Goal: Transaction & Acquisition: Purchase product/service

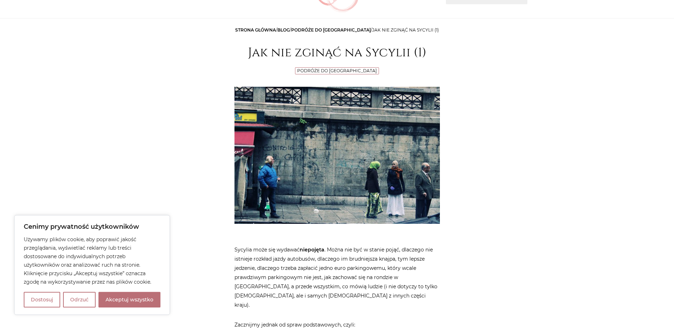
scroll to position [72, 0]
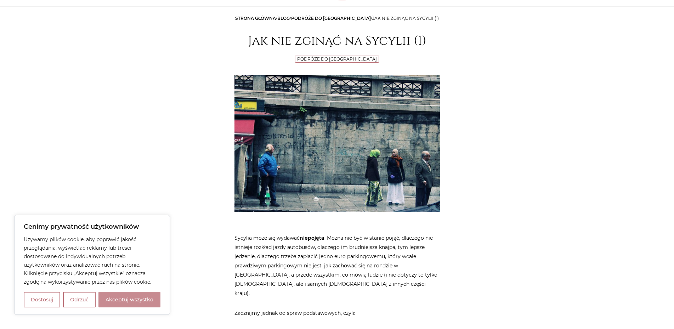
click at [131, 297] on button "Akceptuj wszystko" at bounding box center [129, 300] width 62 height 16
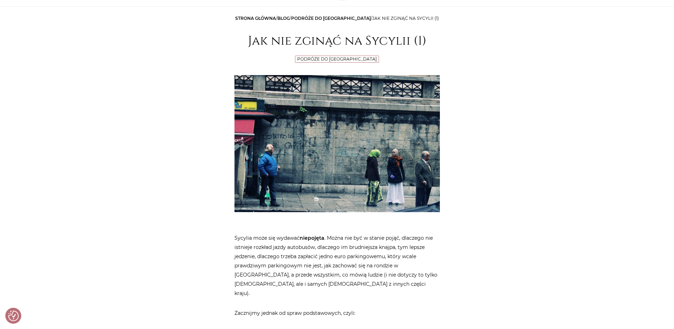
checkbox input "true"
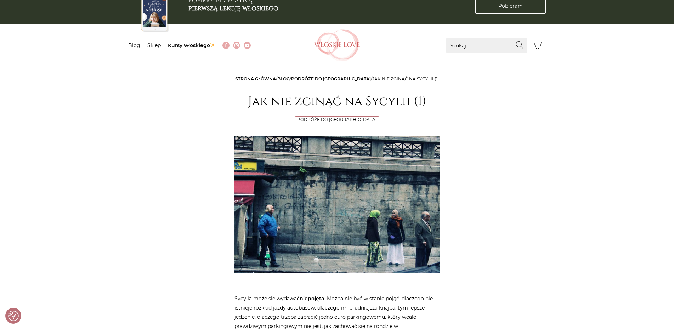
scroll to position [0, 0]
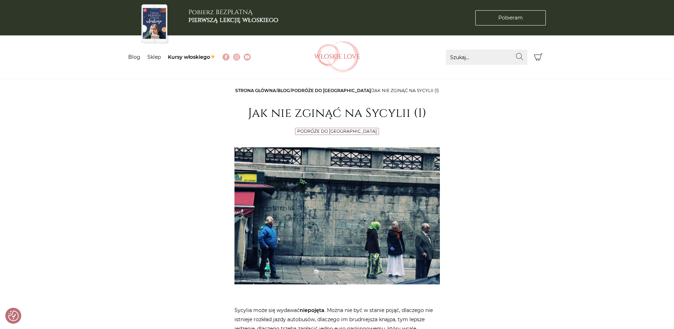
click at [324, 92] on link "Podróże do [GEOGRAPHIC_DATA]" at bounding box center [331, 90] width 80 height 5
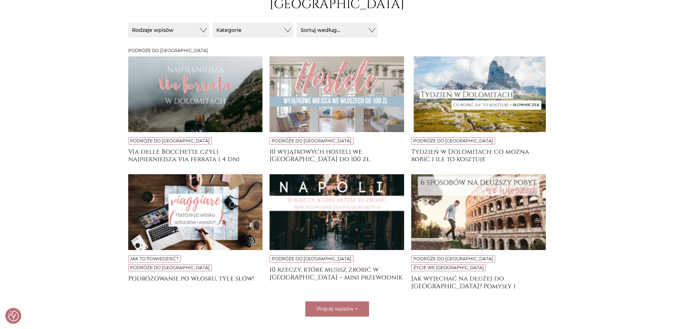
scroll to position [144, 0]
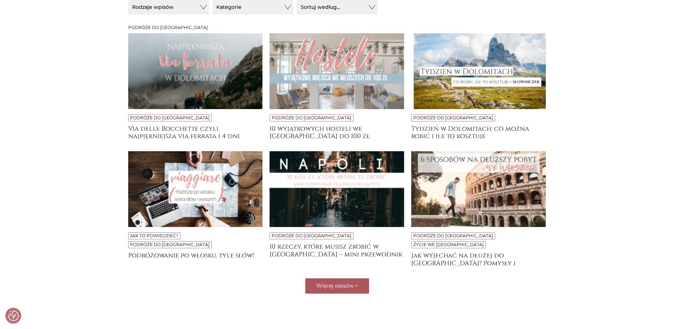
drag, startPoint x: 339, startPoint y: 258, endPoint x: 342, endPoint y: 247, distance: 11.7
click at [339, 278] on button "Więcej wpisów +" at bounding box center [337, 285] width 64 height 15
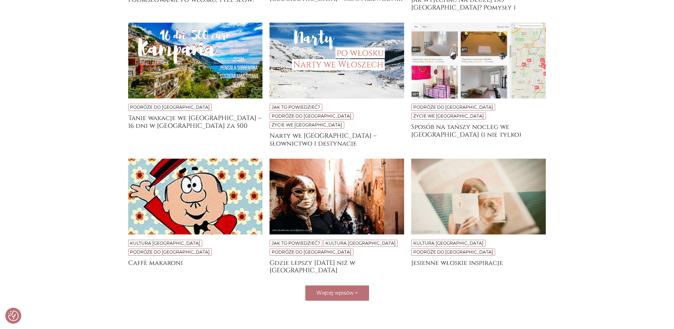
scroll to position [361, 0]
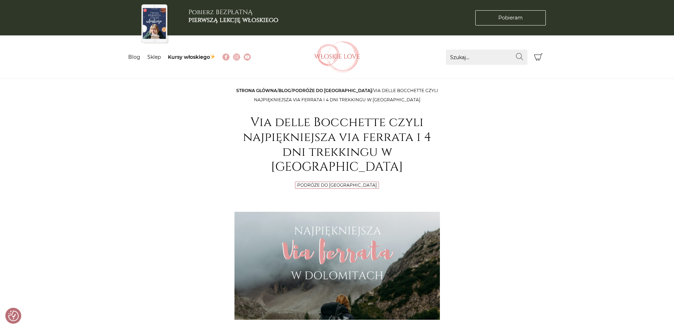
checkbox input "true"
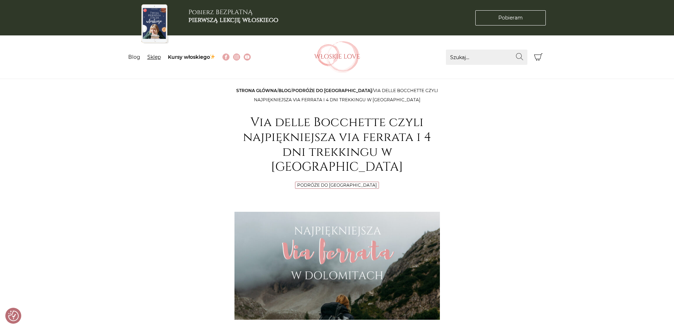
click at [152, 55] on link "Sklep" at bounding box center [153, 57] width 13 height 6
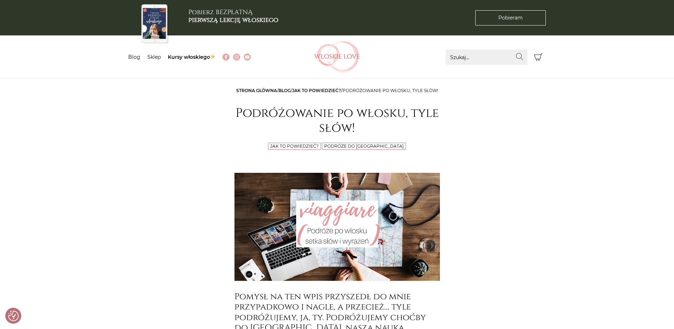
checkbox input "true"
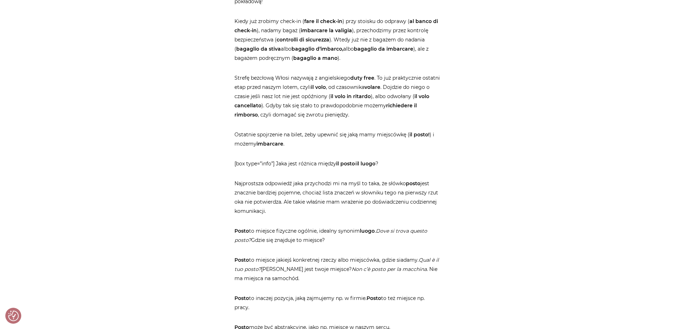
scroll to position [1119, 0]
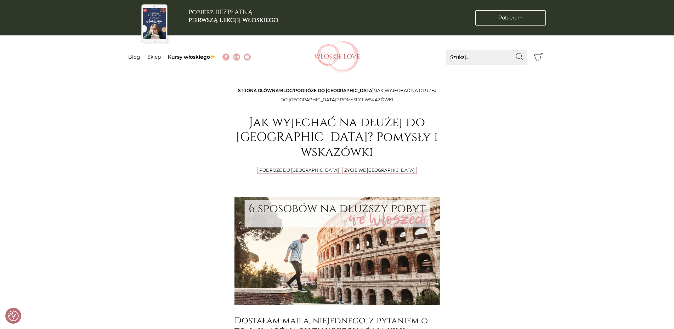
checkbox input "true"
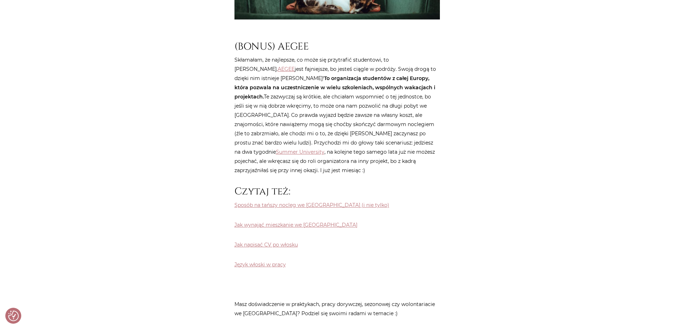
scroll to position [1913, 0]
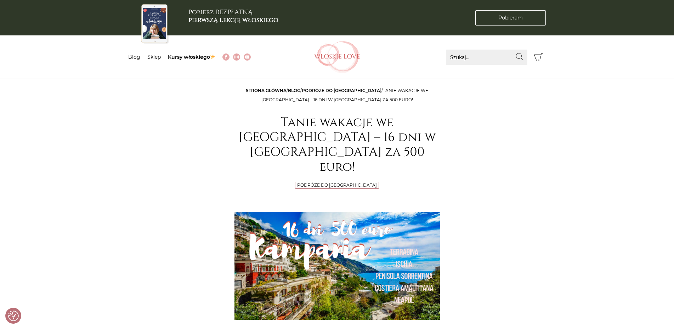
checkbox input "true"
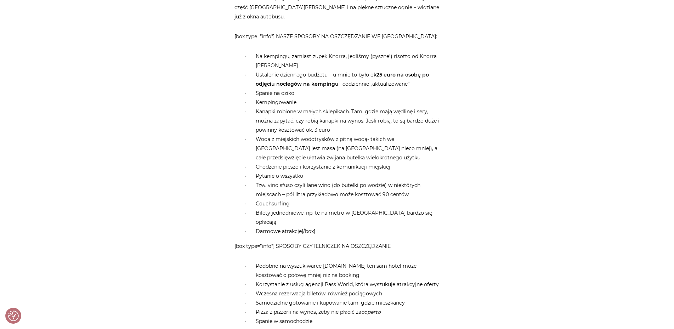
scroll to position [3285, 0]
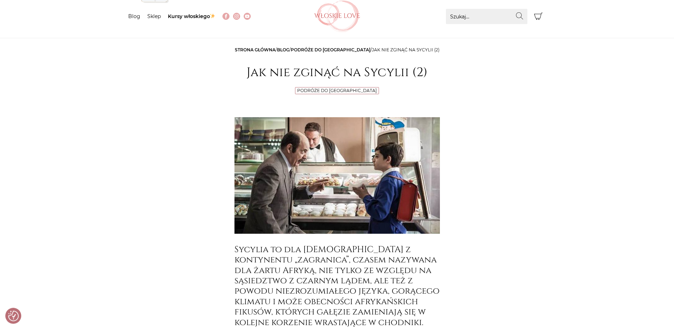
scroll to position [20, 0]
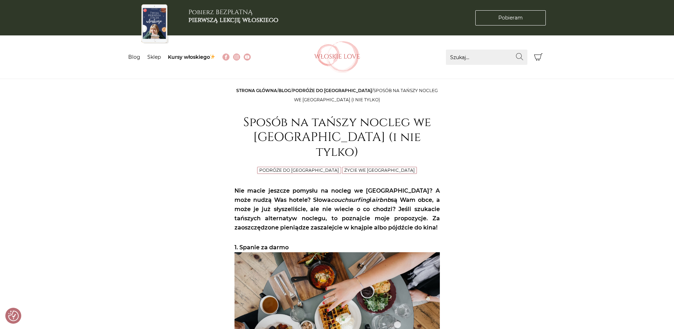
checkbox input "true"
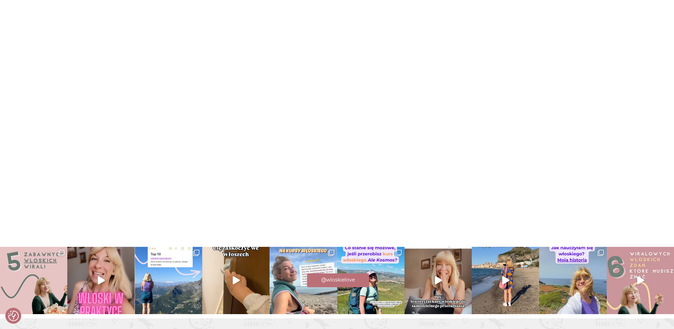
scroll to position [2160, 0]
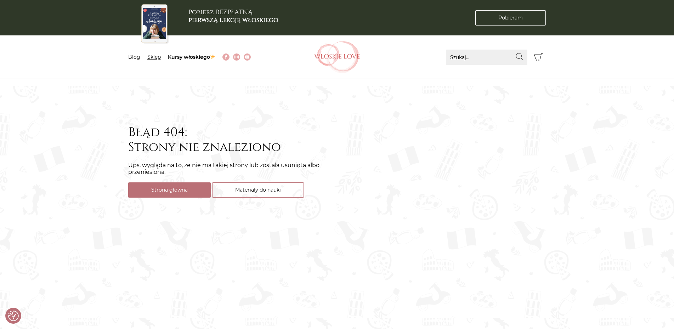
click at [150, 57] on link "Sklep" at bounding box center [153, 57] width 13 height 6
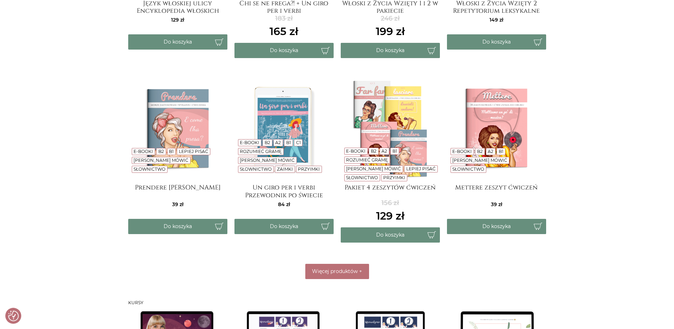
scroll to position [361, 0]
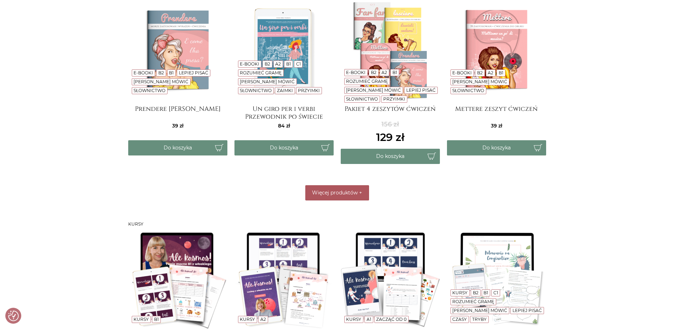
click at [321, 192] on span "Więcej produktów" at bounding box center [335, 192] width 46 height 6
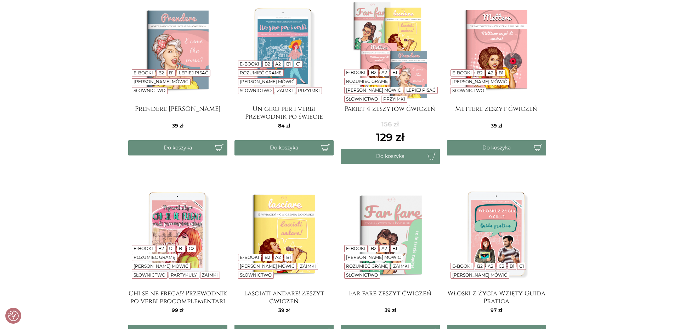
scroll to position [505, 0]
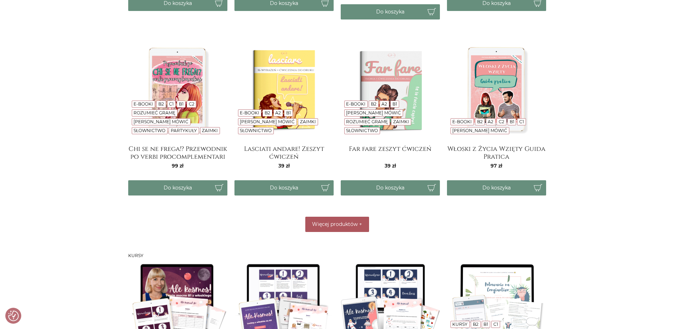
click at [321, 228] on button "Więcej produktów +" at bounding box center [337, 224] width 64 height 15
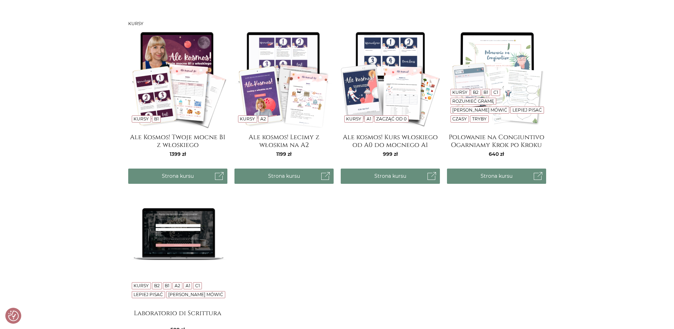
scroll to position [830, 0]
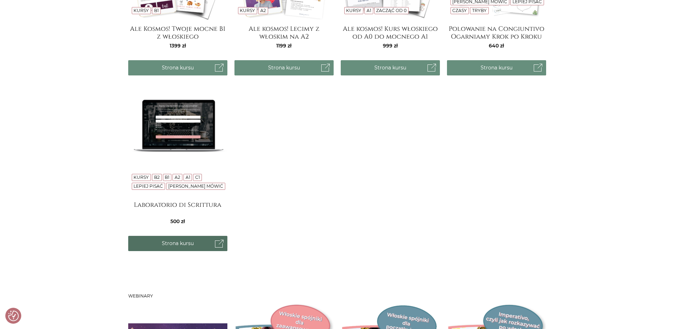
click at [173, 246] on link "Strona kursu" at bounding box center [177, 243] width 99 height 15
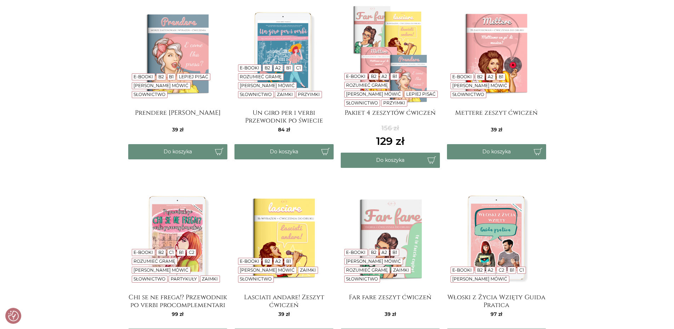
scroll to position [325, 0]
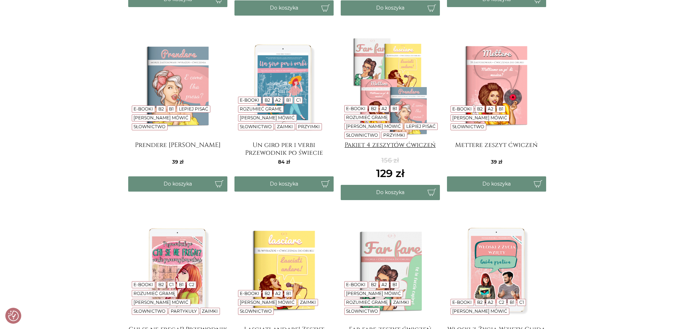
drag, startPoint x: 356, startPoint y: 158, endPoint x: 354, endPoint y: 154, distance: 4.1
click at [356, 156] on div "156 129" at bounding box center [389, 168] width 99 height 25
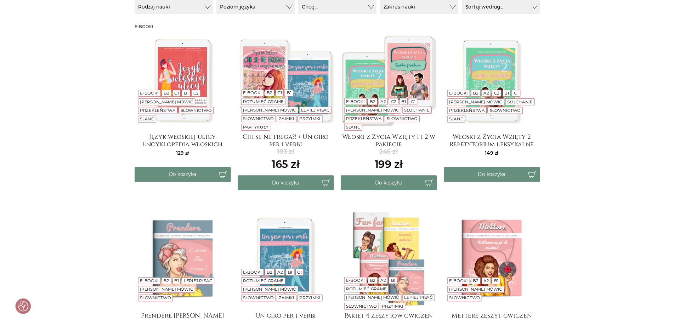
scroll to position [0, 0]
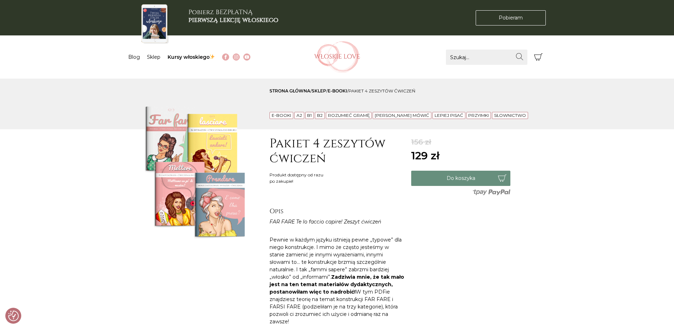
checkbox input "true"
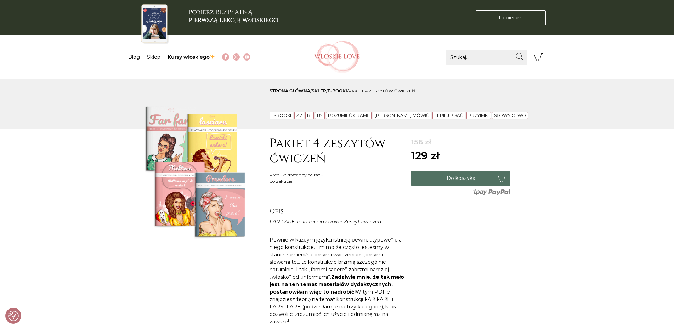
click at [458, 176] on button "Do koszyka" at bounding box center [460, 178] width 99 height 15
click at [541, 60] on span "1" at bounding box center [543, 60] width 6 height 6
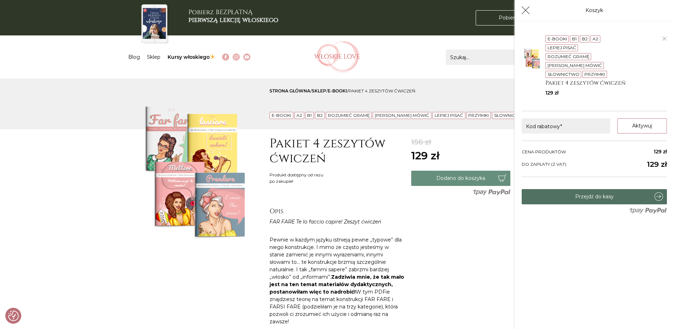
click at [596, 196] on link "Przejdź do kasy" at bounding box center [593, 196] width 145 height 15
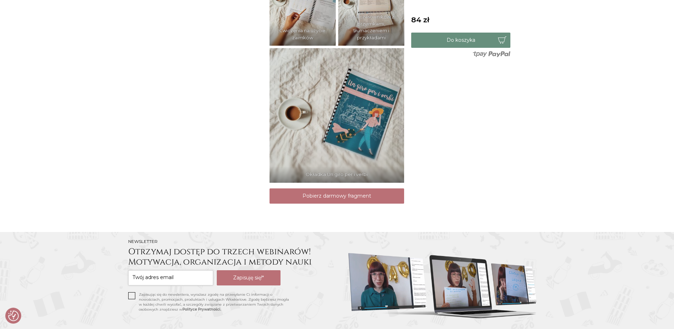
scroll to position [614, 0]
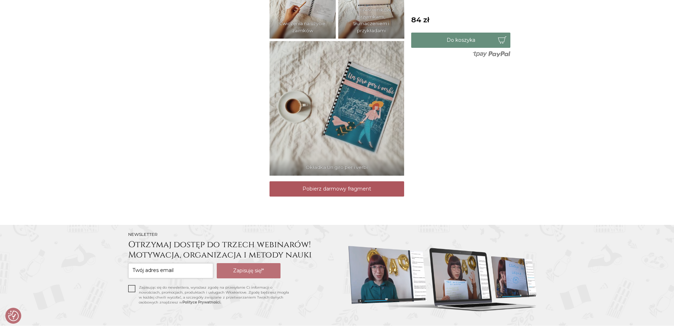
click at [361, 196] on link "Pobierz darmowy fragment" at bounding box center [336, 188] width 134 height 15
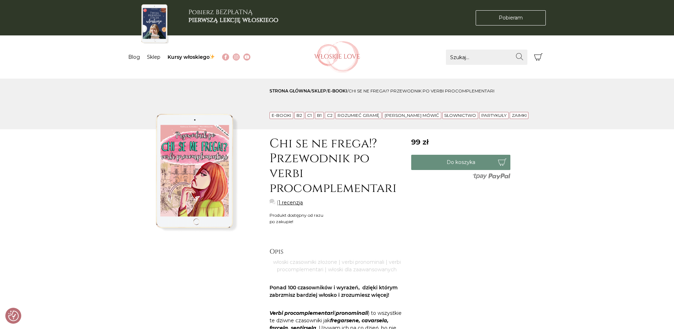
checkbox input "true"
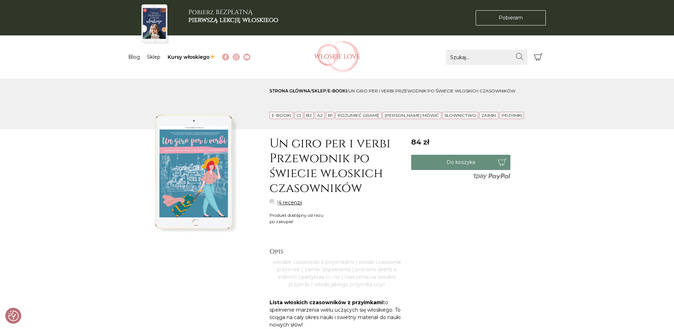
checkbox input "true"
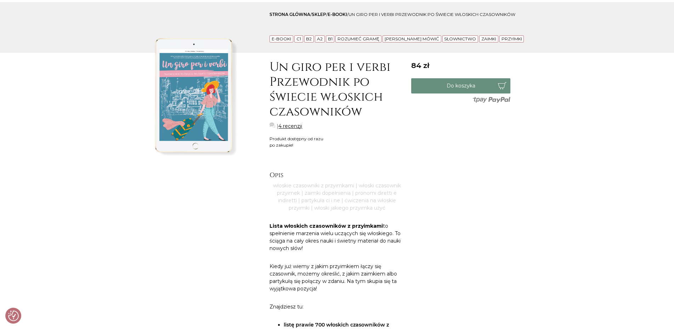
scroll to position [144, 0]
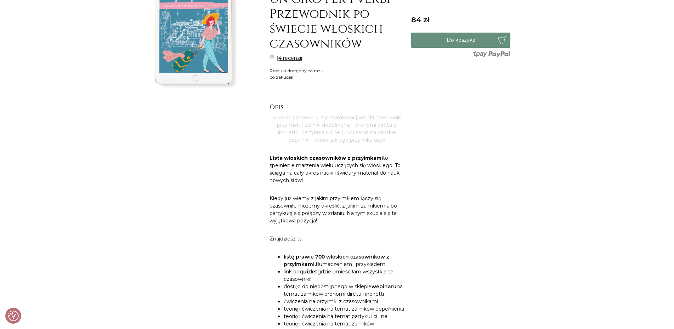
click at [288, 57] on link "4 recenzji" at bounding box center [290, 58] width 24 height 7
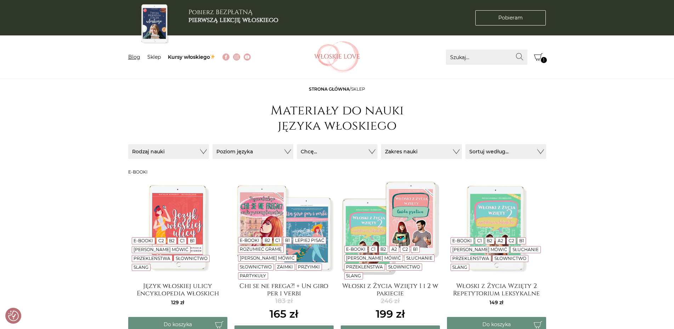
click at [132, 59] on link "Blog" at bounding box center [134, 57] width 12 height 6
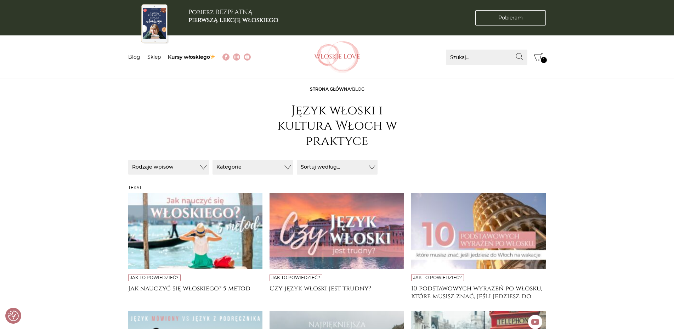
click at [539, 58] on icon "Koszyk" at bounding box center [538, 57] width 8 height 8
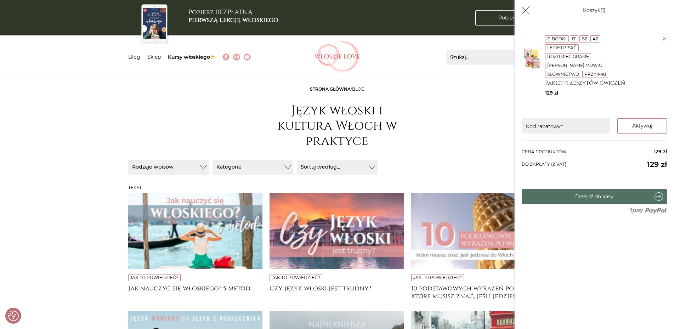
click at [600, 196] on link "Przejdź do kasy" at bounding box center [593, 196] width 145 height 15
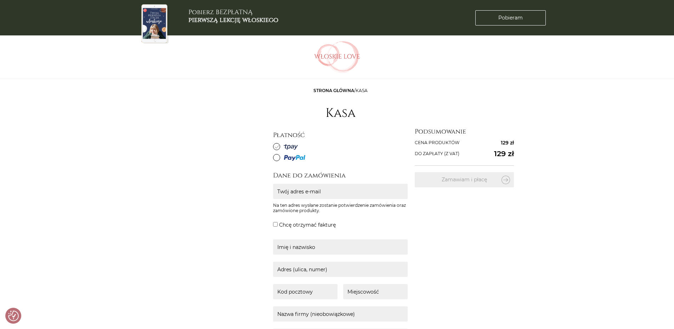
click at [277, 159] on icon at bounding box center [277, 157] width 4 height 4
click at [0, 0] on input "radio" at bounding box center [0, 0] width 0 height 0
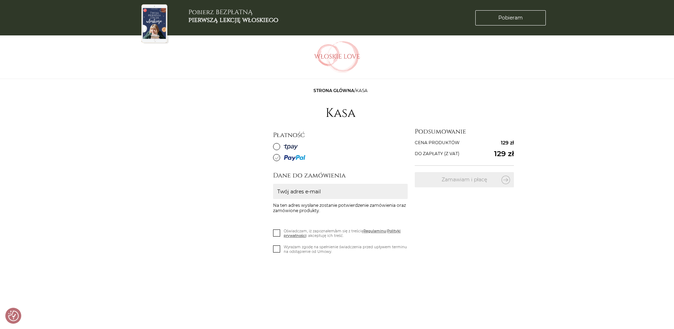
click at [275, 147] on span at bounding box center [276, 146] width 7 height 7
click at [0, 0] on input "radio" at bounding box center [0, 0] width 0 height 0
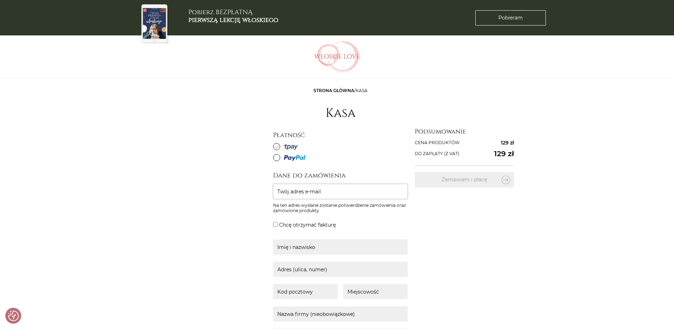
click at [350, 188] on input "Twój adres e-mail" at bounding box center [340, 191] width 134 height 15
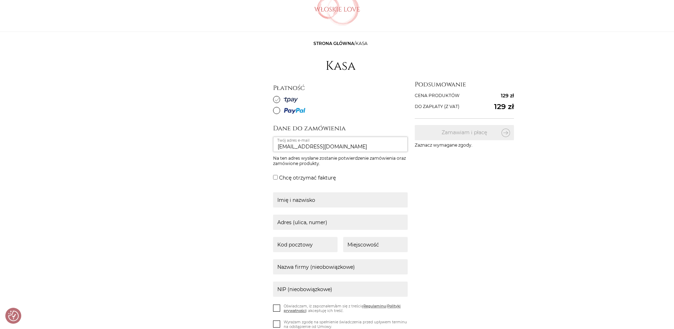
scroll to position [72, 0]
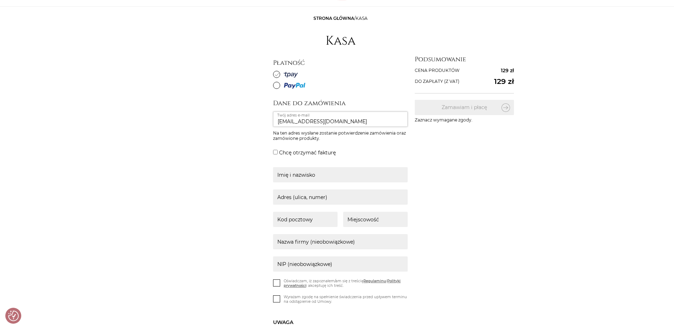
type input "arturowaty@interia.pl"
click at [331, 175] on input "text" at bounding box center [340, 174] width 134 height 15
type input "Artur Dębicki"
type input "Swarzewska 2/64"
type input "81-059"
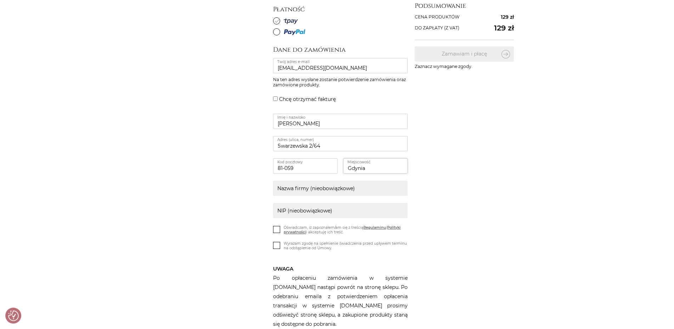
scroll to position [217, 0]
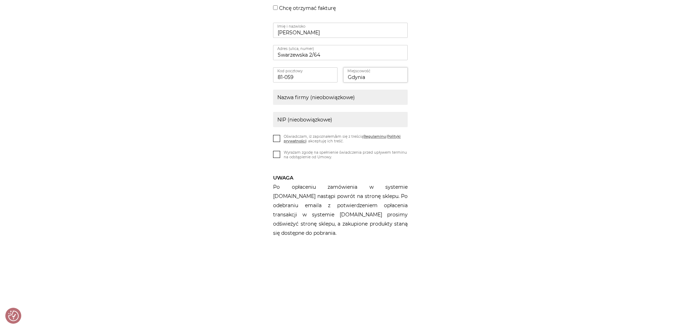
type input "Gdynia"
click at [276, 138] on icon at bounding box center [277, 138] width 6 height 6
click at [0, 0] on input "Oświadczam, iż zapoznałem/am się z treścią Regulaminu i Polityki prywatności i …" at bounding box center [0, 0] width 0 height 0
click at [275, 154] on icon at bounding box center [277, 154] width 6 height 6
click at [0, 0] on input "Wyrażam zgodę na spełnienie świadczenia przed upływem terminu na odstąpienie od…" at bounding box center [0, 0] width 0 height 0
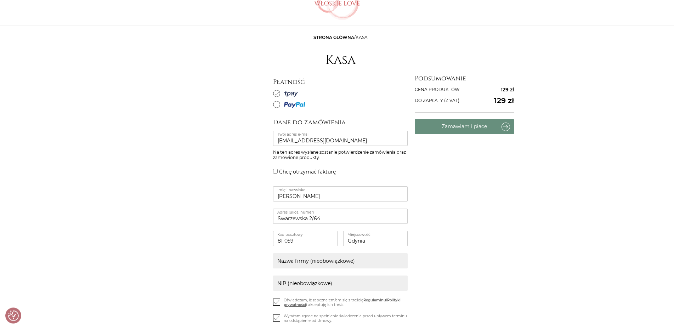
scroll to position [36, 0]
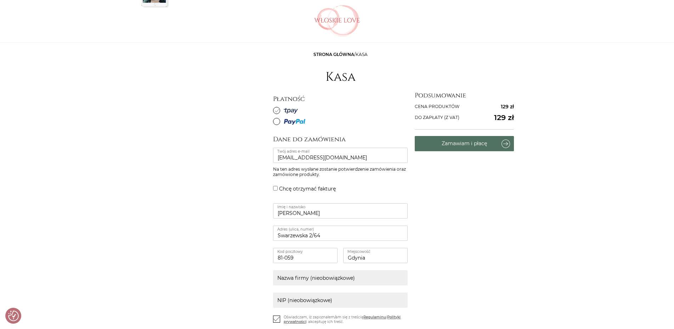
click at [461, 144] on button "Zamawiam i płacę" at bounding box center [463, 143] width 99 height 15
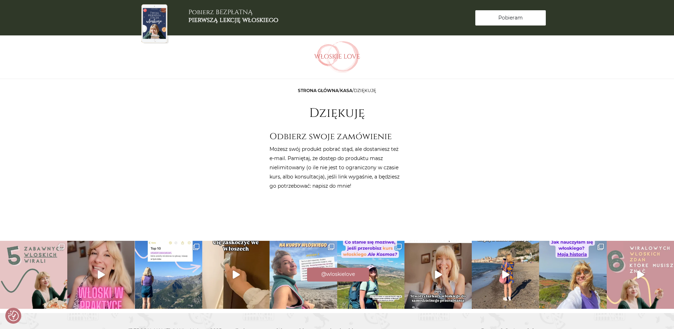
click at [514, 16] on span "Pobieram" at bounding box center [510, 17] width 24 height 7
